Goal: Go to known website: Access a specific website the user already knows

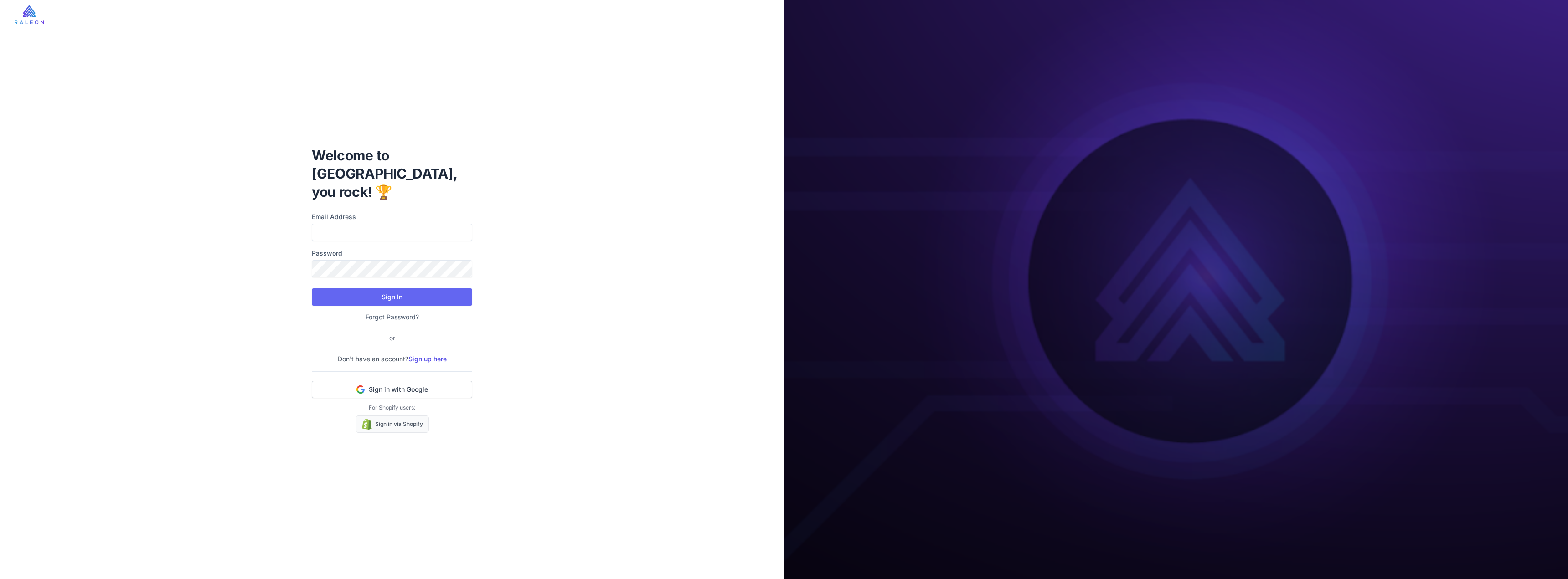
click at [29, 12] on img at bounding box center [29, 14] width 29 height 19
